Goal: Transaction & Acquisition: Purchase product/service

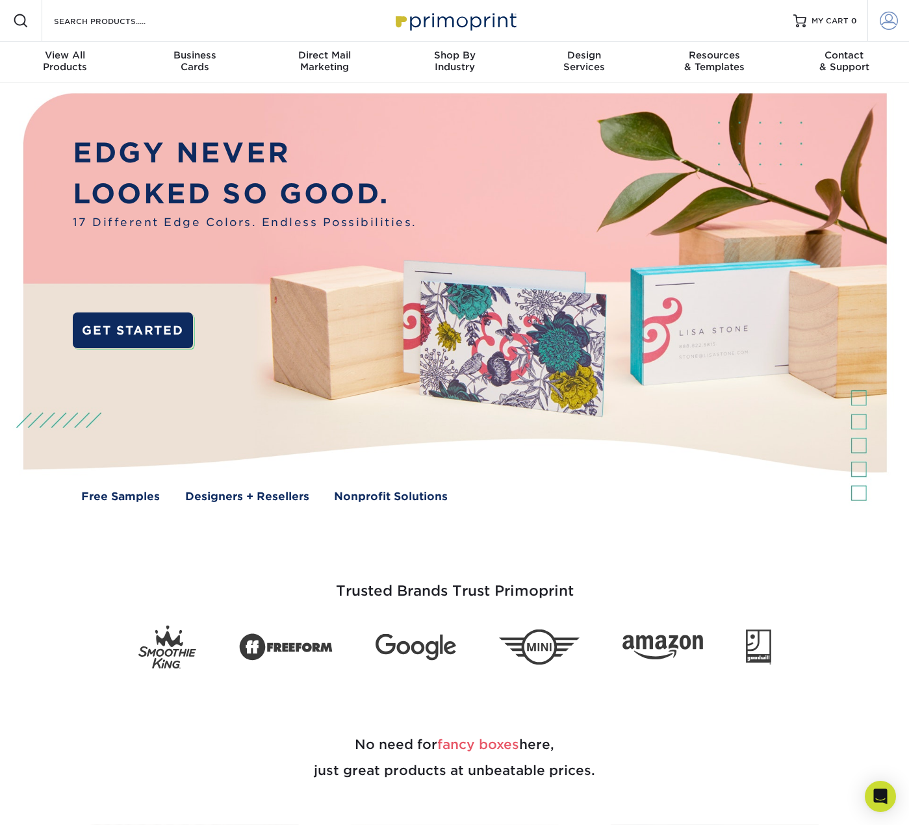
click at [889, 21] on span at bounding box center [889, 21] width 18 height 18
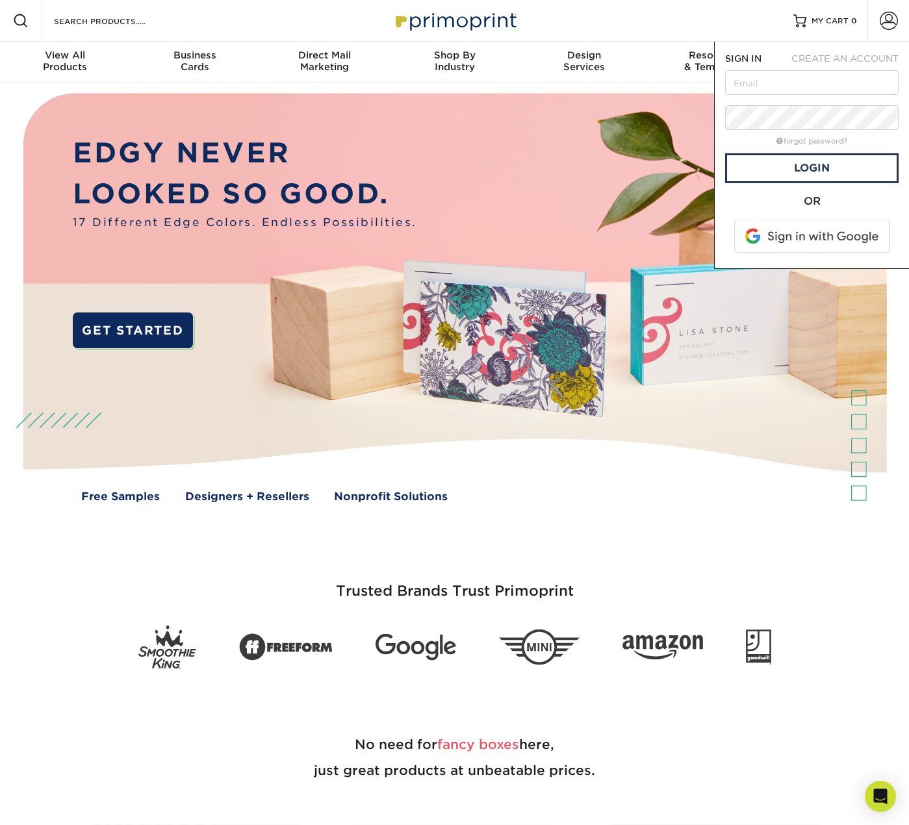
click at [829, 226] on span at bounding box center [813, 237] width 166 height 34
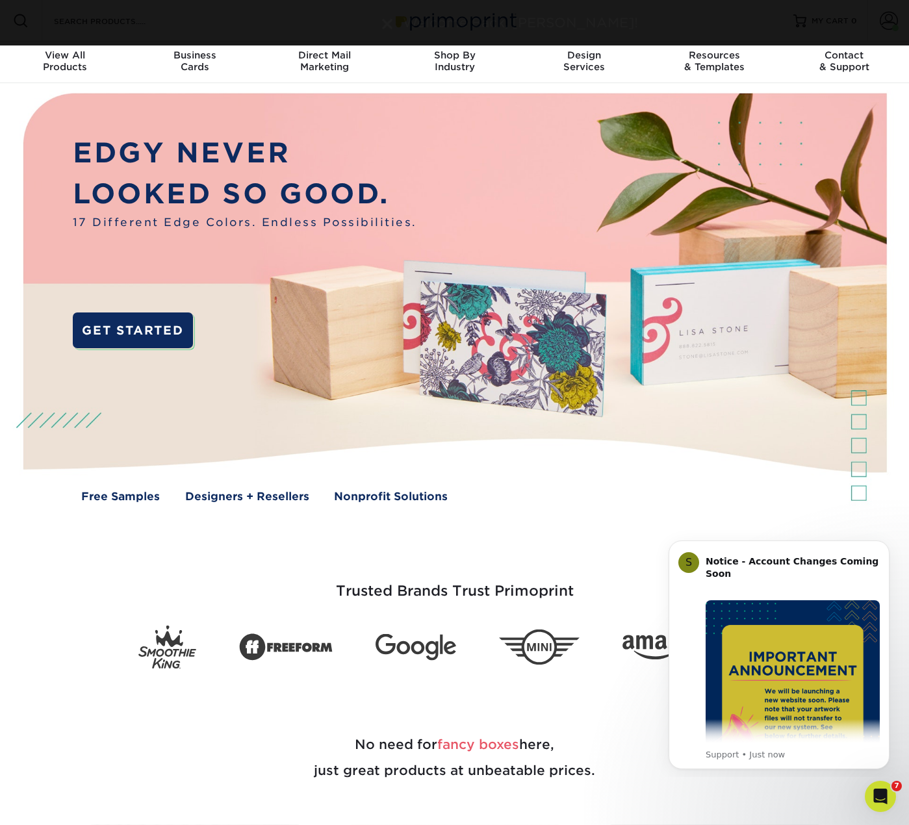
click at [92, 19] on div "Welcome Back, [PERSON_NAME]!" at bounding box center [455, 22] width 780 height 19
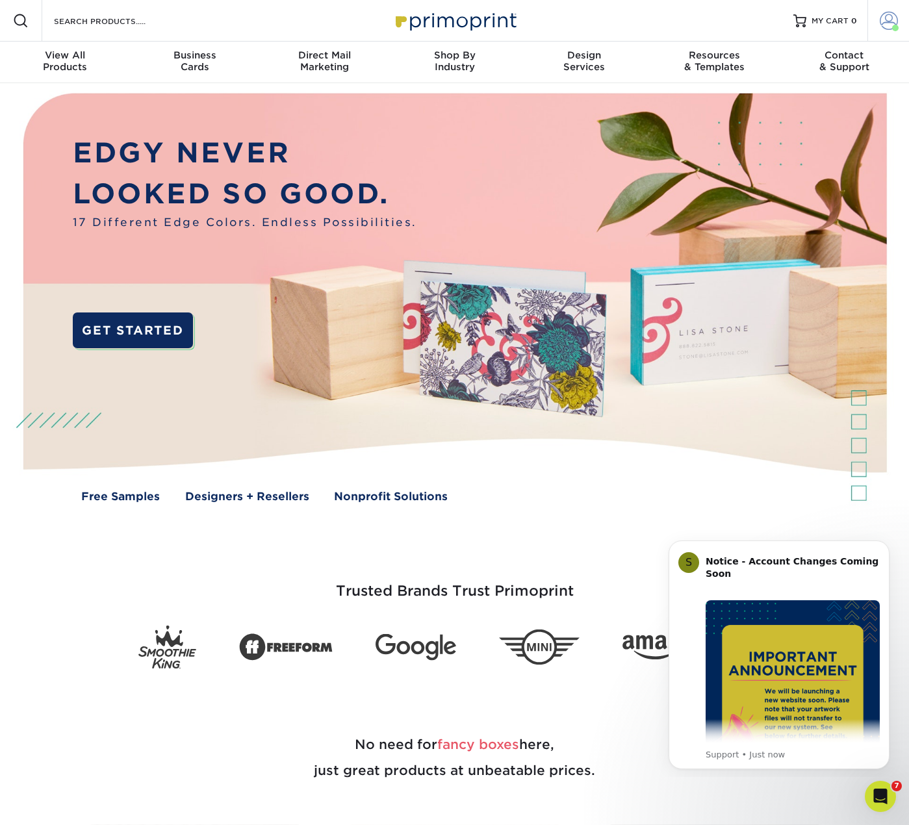
click at [891, 25] on span at bounding box center [889, 21] width 18 height 18
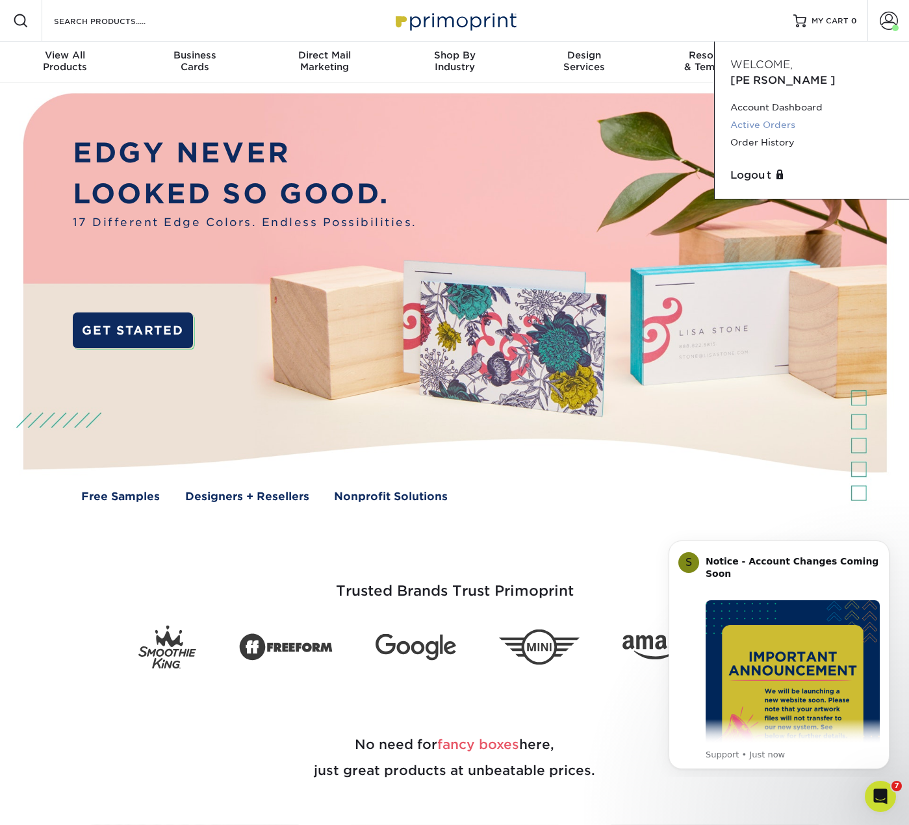
click at [765, 116] on link "Active Orders" at bounding box center [811, 125] width 163 height 18
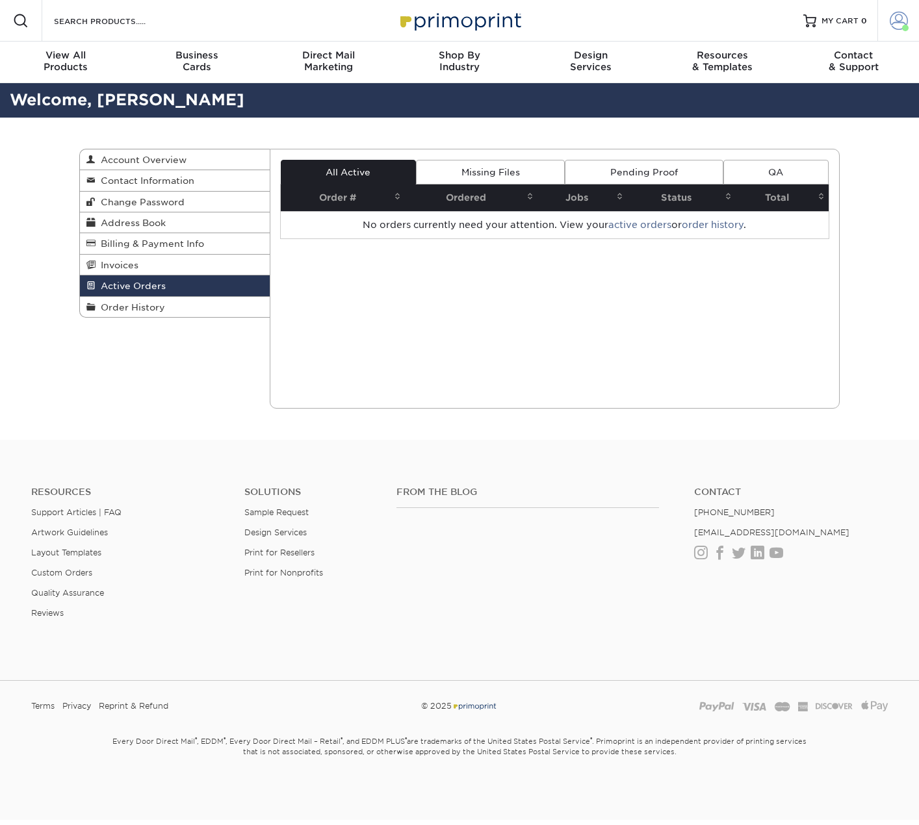
click at [891, 23] on span at bounding box center [899, 21] width 18 height 18
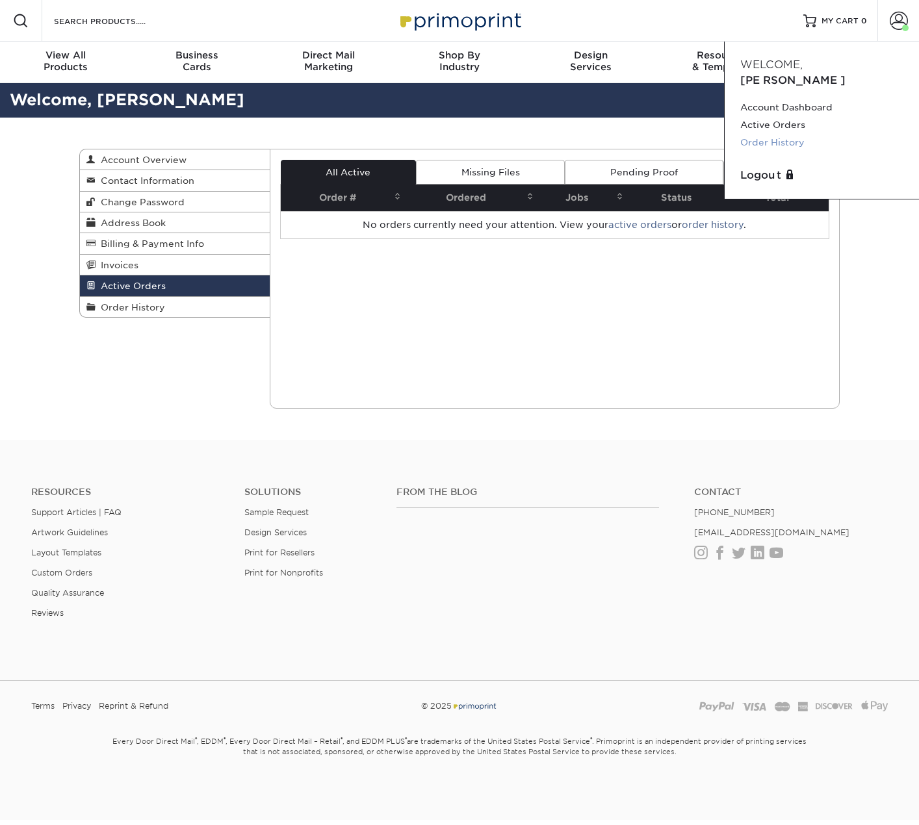
click at [766, 134] on link "Order History" at bounding box center [821, 143] width 163 height 18
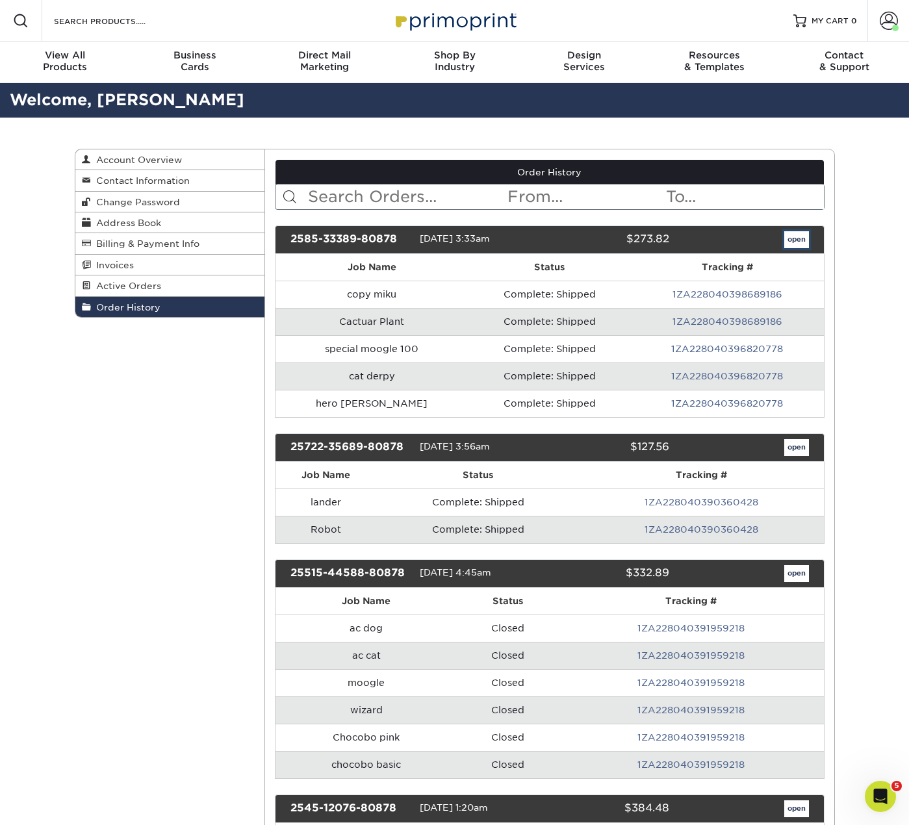
click at [801, 236] on link "open" at bounding box center [796, 239] width 25 height 17
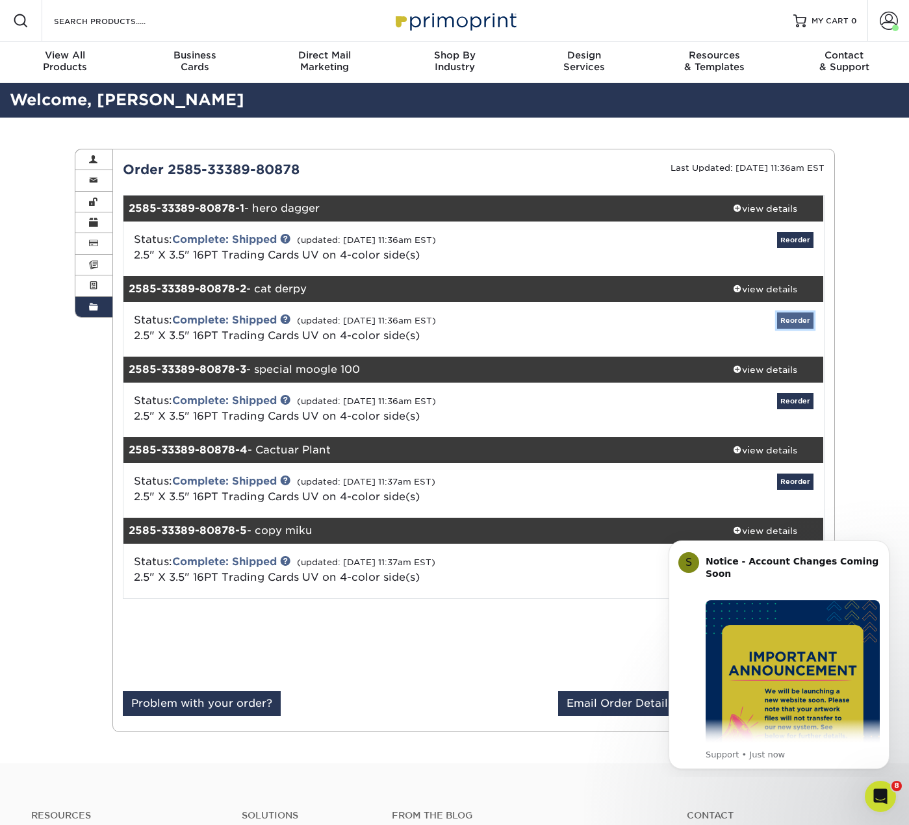
click at [802, 321] on link "Reorder" at bounding box center [795, 321] width 36 height 16
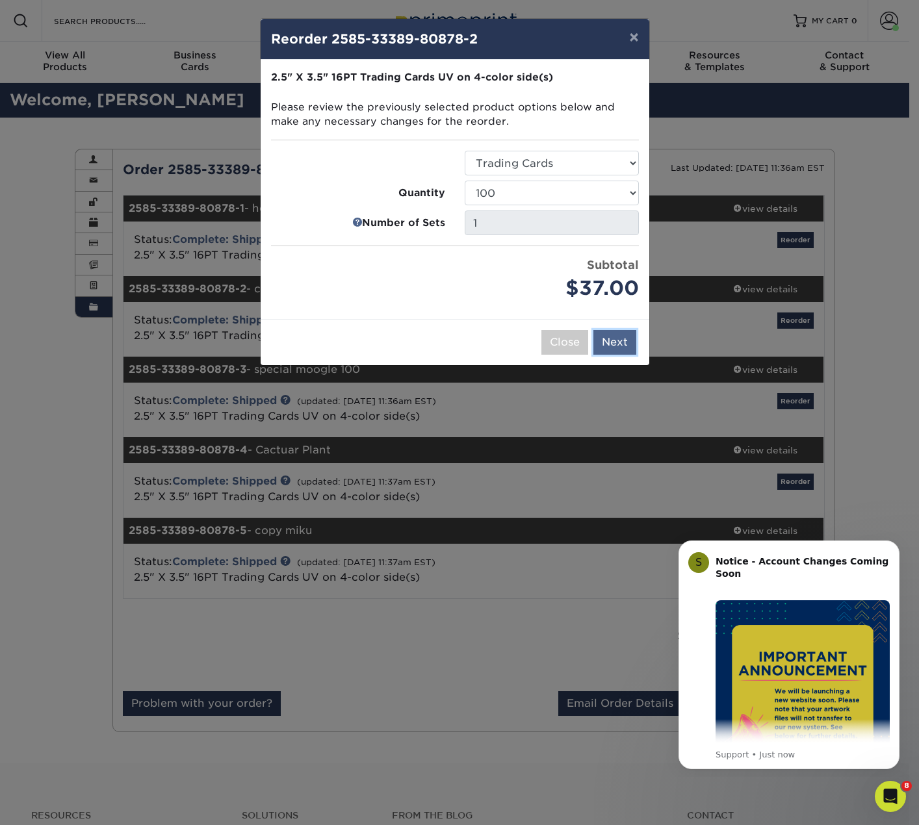
click at [617, 343] on button "Next" at bounding box center [614, 342] width 43 height 25
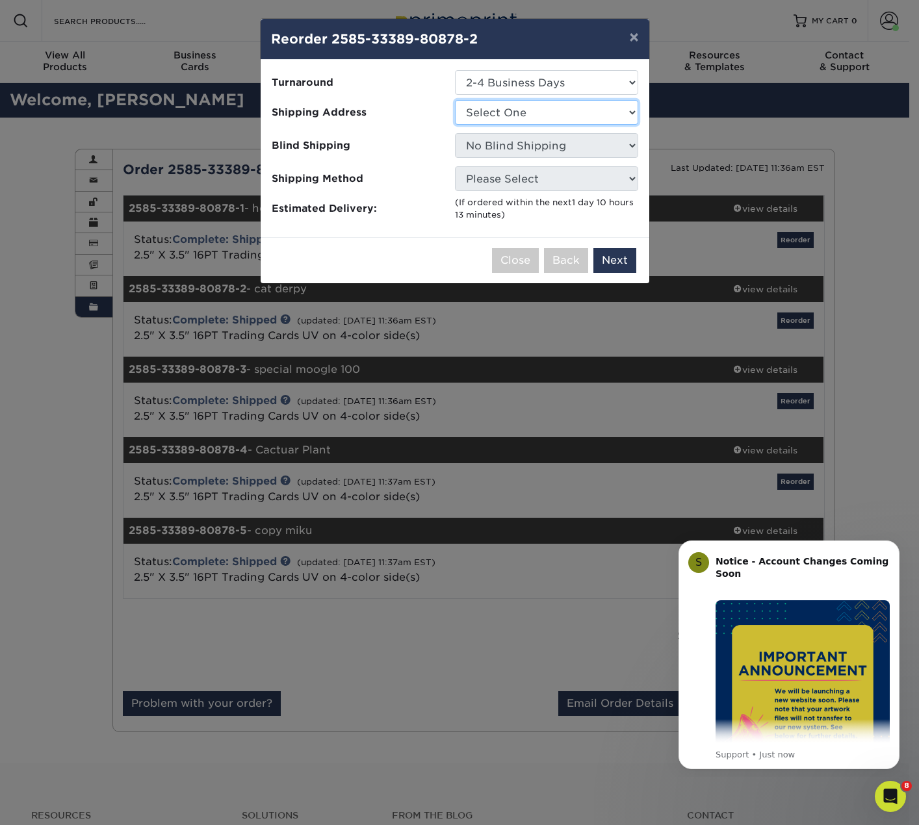
click at [543, 116] on select "Select One Base Fiona Order new home" at bounding box center [546, 112] width 183 height 25
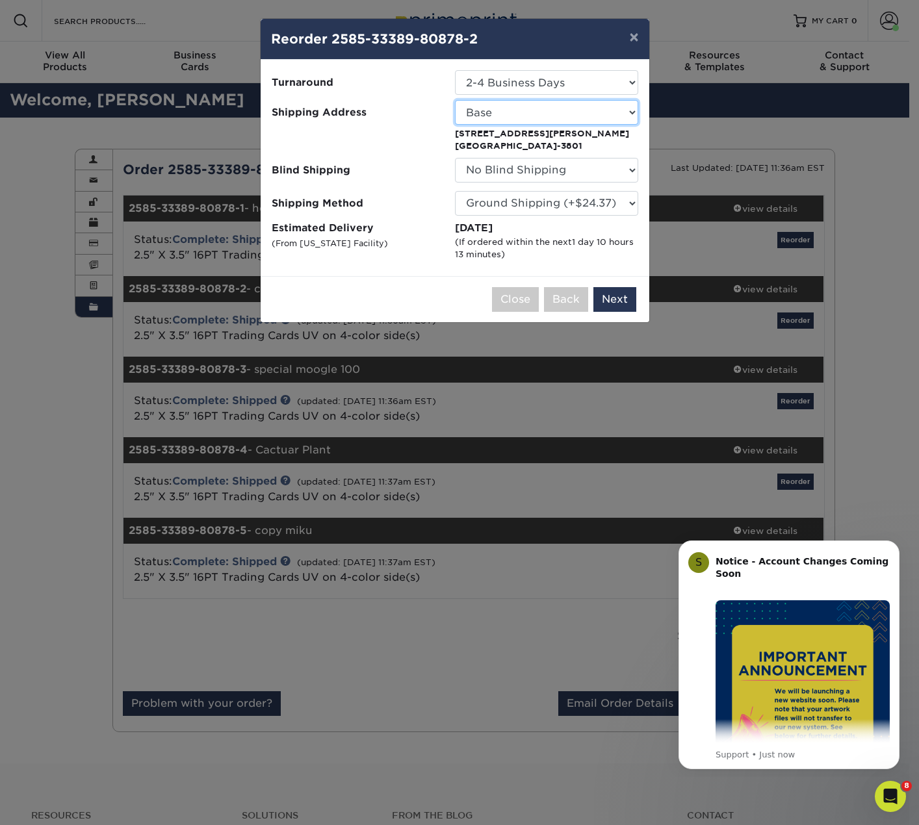
click at [619, 109] on select "Select One Base Fiona Order new home" at bounding box center [546, 112] width 183 height 25
select select "284255"
click at [618, 206] on select "Please Select Ground Shipping (+$24.37) 3 Day Shipping Service (+$31.11) 2 Day …" at bounding box center [546, 203] width 183 height 25
click at [632, 37] on button "×" at bounding box center [634, 37] width 30 height 36
